Goal: Transaction & Acquisition: Purchase product/service

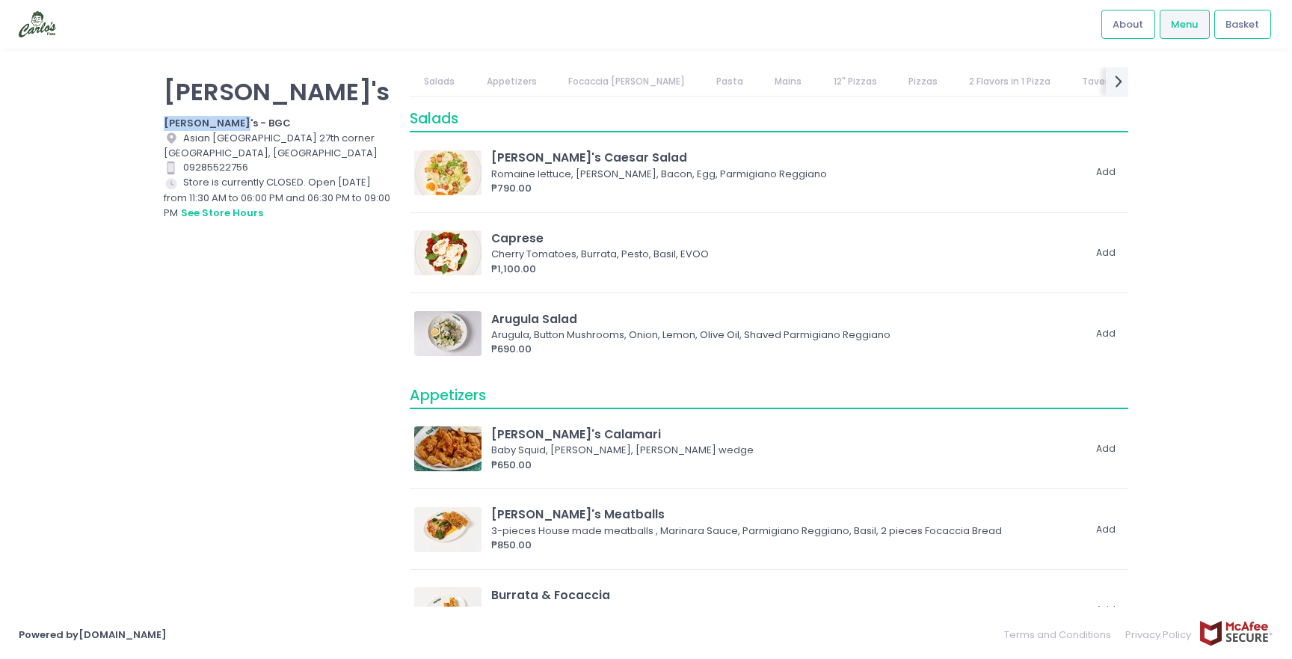
drag, startPoint x: 165, startPoint y: 123, endPoint x: 249, endPoint y: 118, distance: 84.6
click at [249, 118] on div "[PERSON_NAME]'s - BGC" at bounding box center [277, 123] width 227 height 15
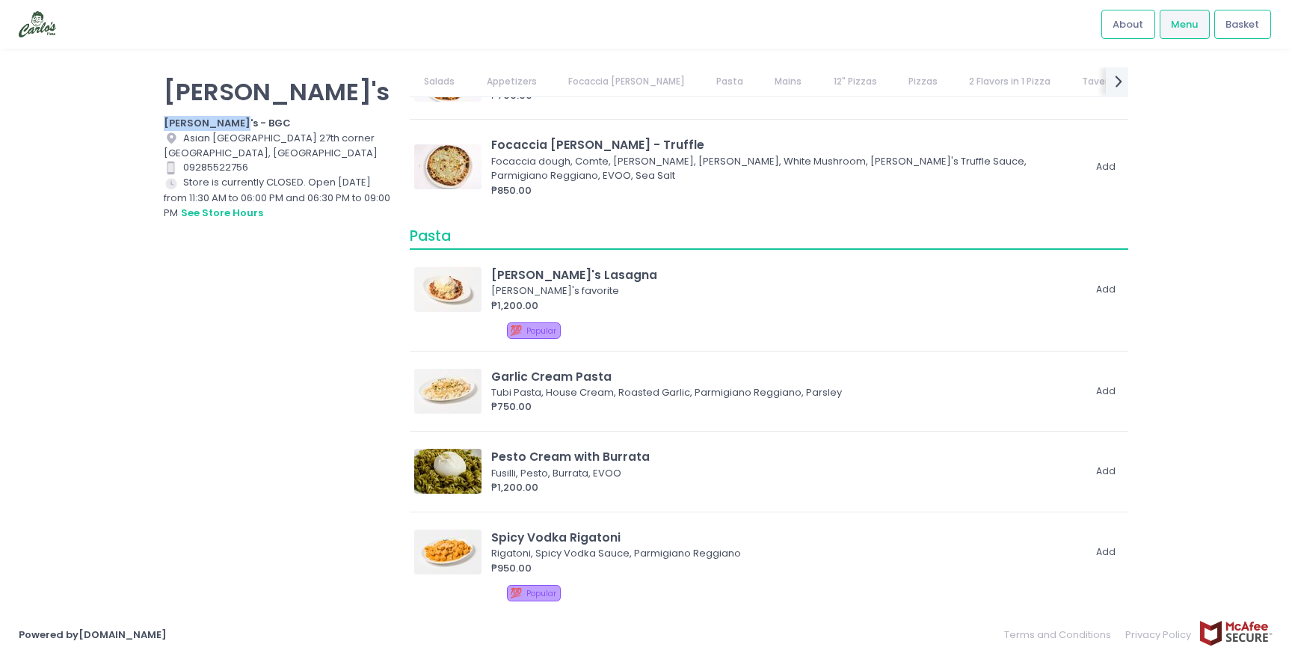
scroll to position [1226, 0]
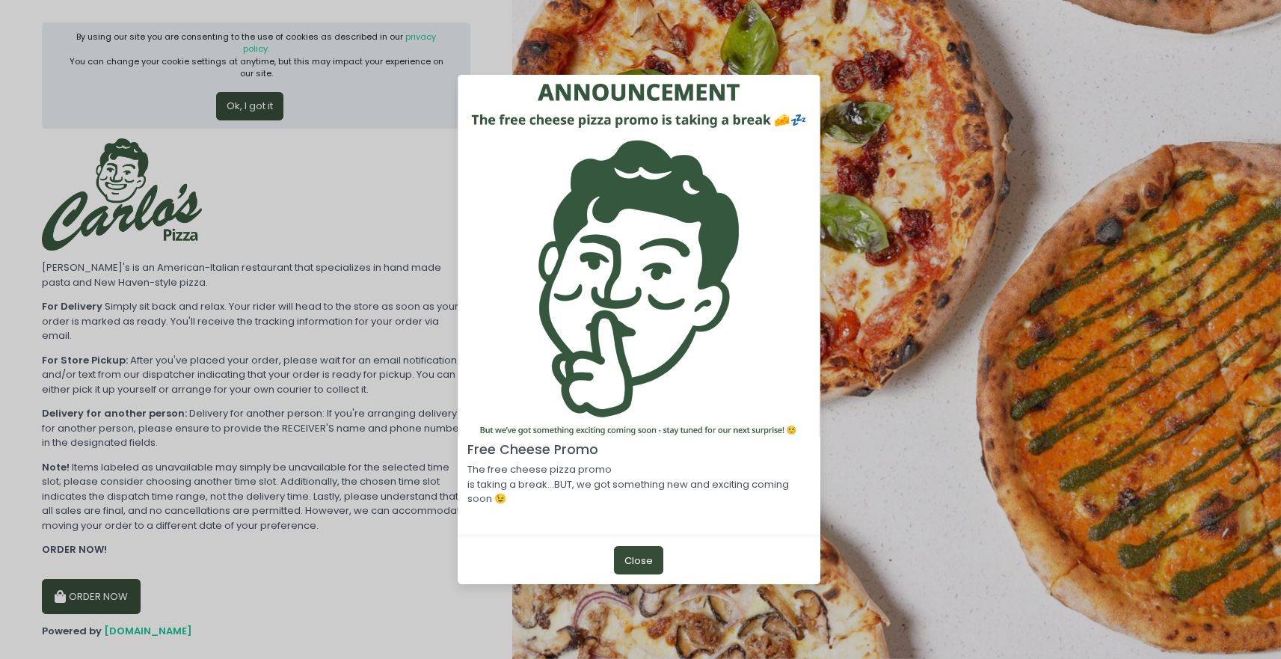
click at [663, 481] on p "The free cheese pizza promo is taking a break...BUT, we got something new and e…" at bounding box center [638, 484] width 343 height 44
click at [665, 483] on p "The free cheese pizza promo is taking a break...BUT, we got something new and e…" at bounding box center [638, 484] width 343 height 44
click at [639, 562] on button "Close" at bounding box center [638, 560] width 49 height 28
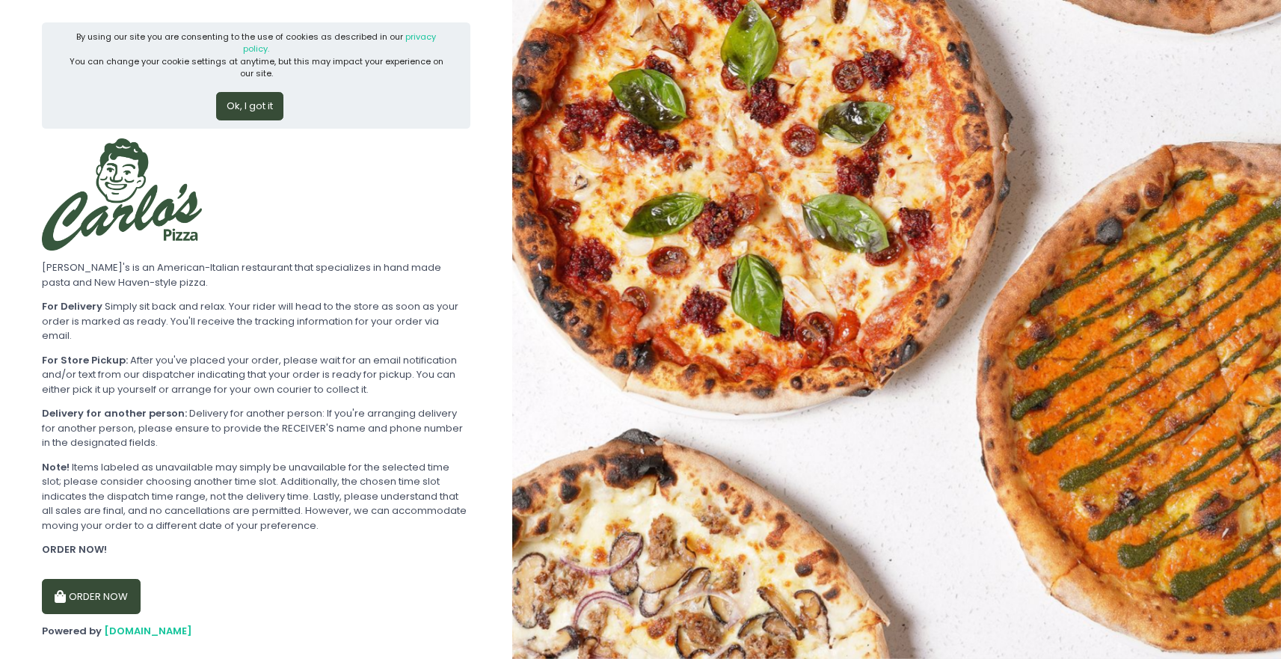
click at [93, 579] on button "ORDER NOW" at bounding box center [91, 597] width 99 height 36
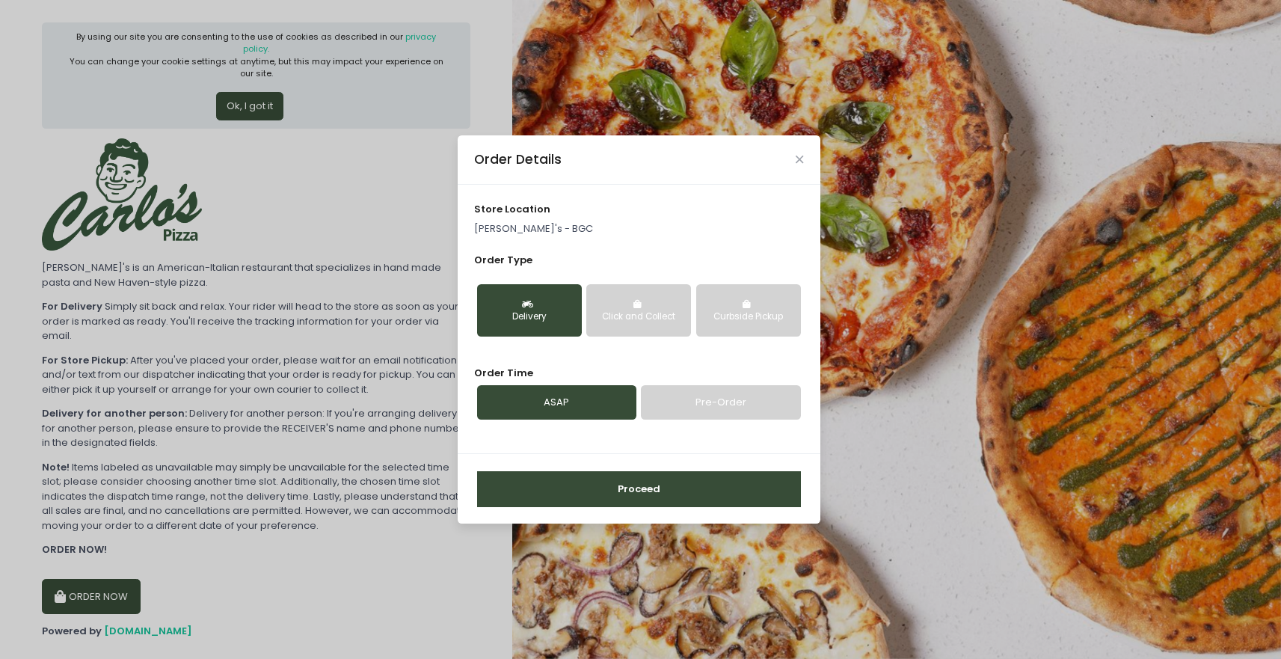
click at [707, 403] on link "Pre-Order" at bounding box center [720, 402] width 159 height 34
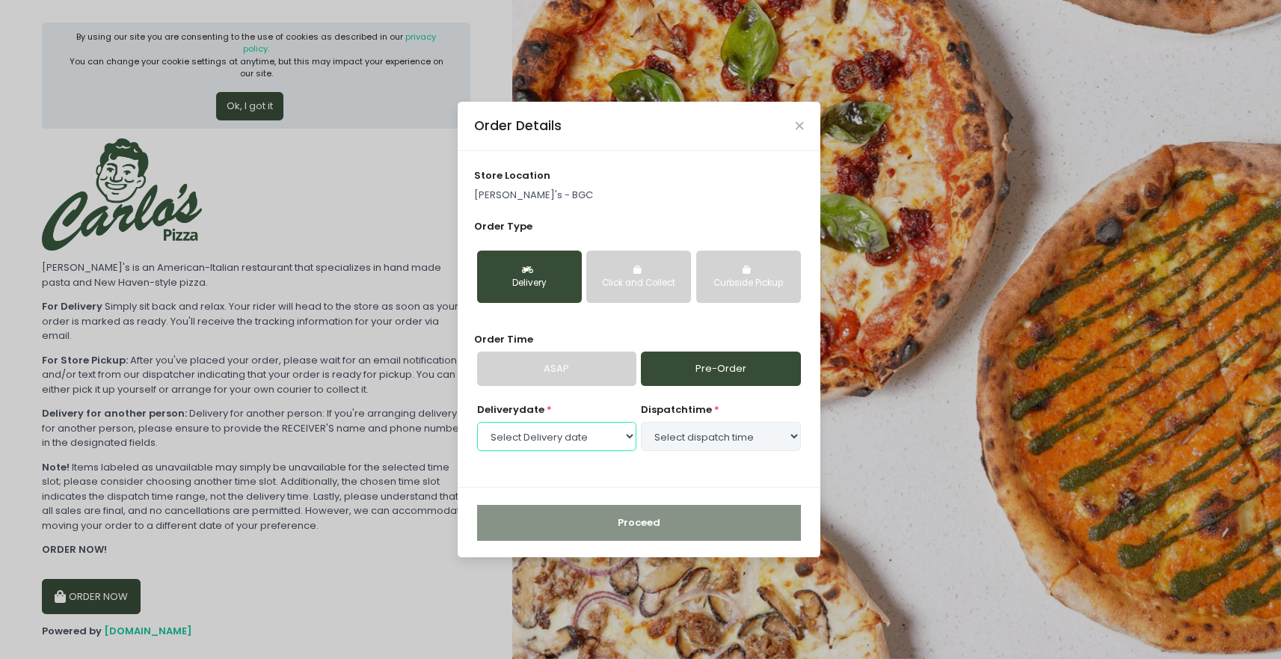
click at [589, 429] on select "Select Delivery date Wednesday, Sep 3rd Thursday, Sep 4th" at bounding box center [556, 436] width 159 height 28
select select "2025-09-03"
click at [477, 422] on select "Select Delivery date Wednesday, Sep 3rd Thursday, Sep 4th" at bounding box center [556, 436] width 159 height 28
click at [688, 440] on select "Select dispatch time 12:30 PM - 01:00 PM 01:00 PM - 01:30 PM 01:30 PM - 02:00 P…" at bounding box center [720, 436] width 159 height 28
select select "18:30"
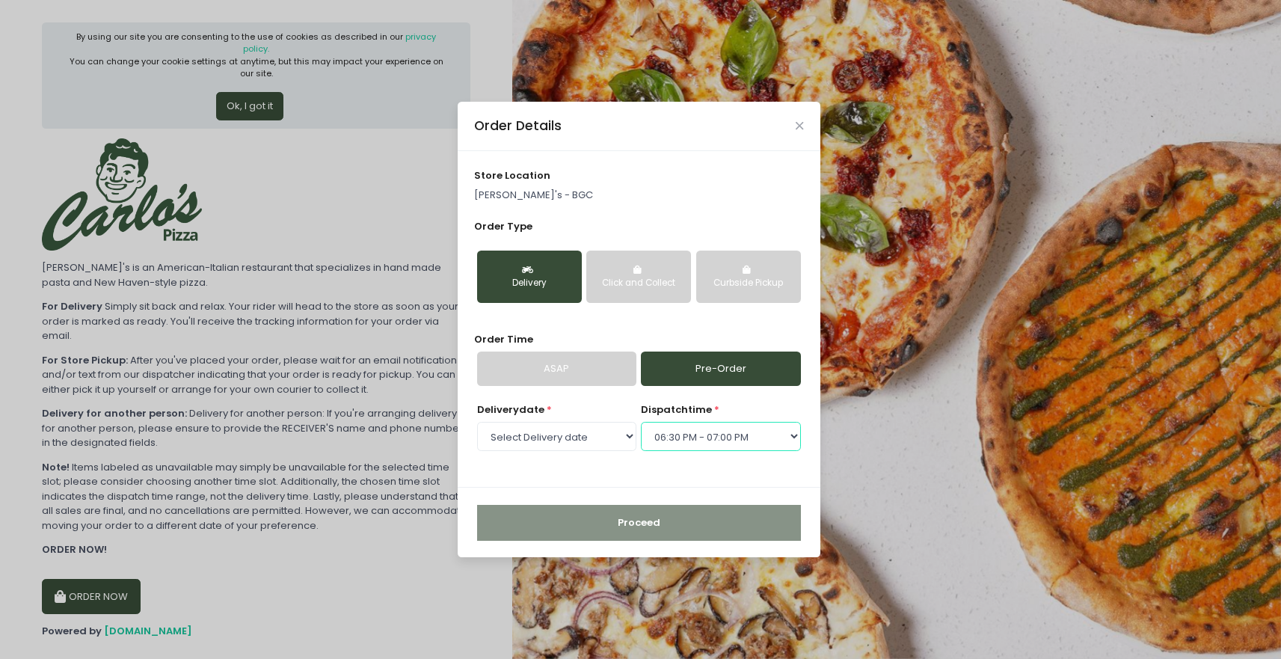
click at [641, 422] on select "Select dispatch time 12:30 PM - 01:00 PM 01:00 PM - 01:30 PM 01:30 PM - 02:00 P…" at bounding box center [720, 436] width 159 height 28
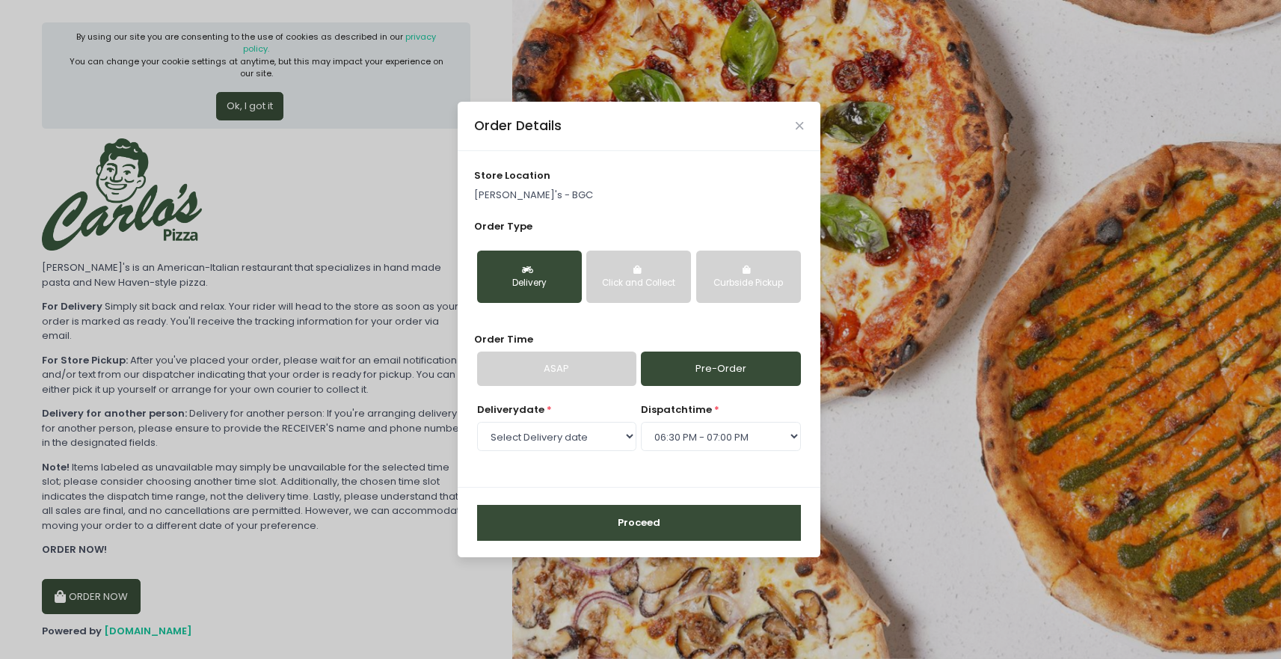
click at [676, 521] on button "Proceed" at bounding box center [639, 523] width 324 height 36
